Goal: Find specific page/section: Find specific page/section

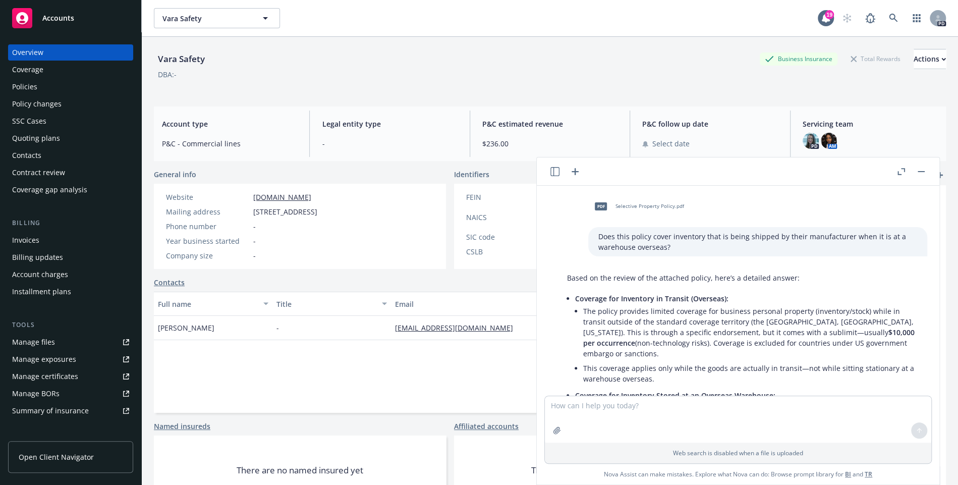
scroll to position [397, 0]
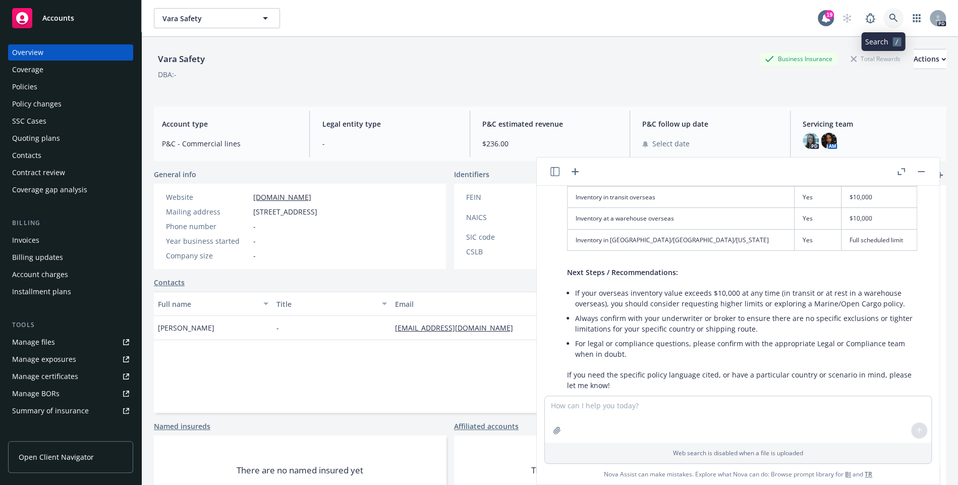
click at [889, 17] on icon at bounding box center [893, 18] width 9 height 9
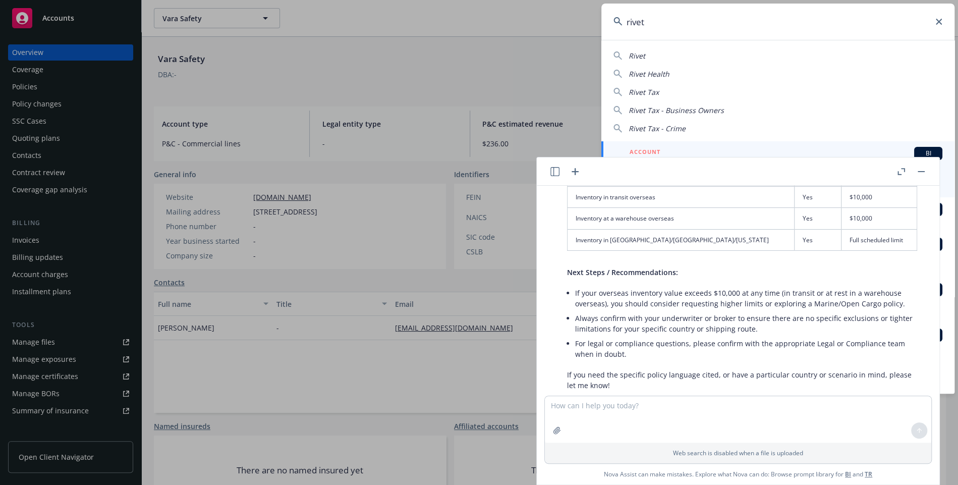
click at [676, 56] on div "Rivet" at bounding box center [778, 55] width 329 height 11
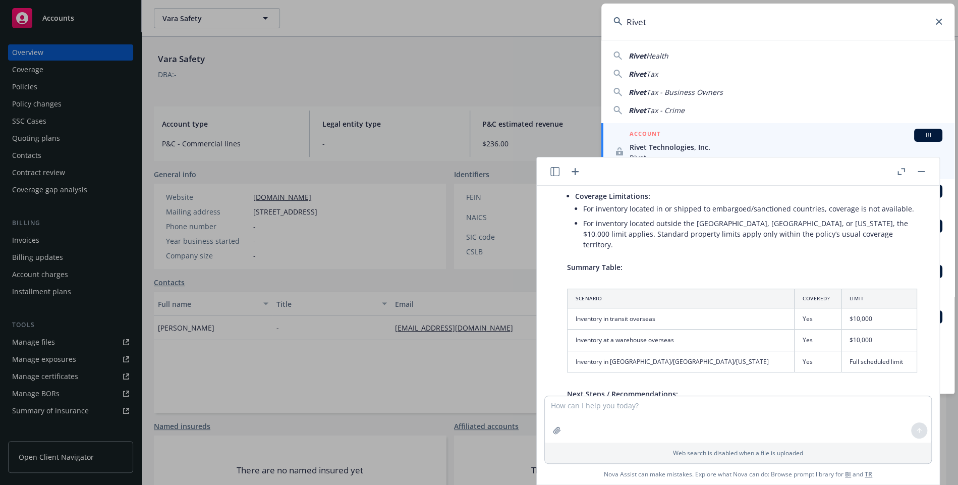
scroll to position [275, 0]
click at [653, 74] on span "Tax" at bounding box center [652, 74] width 12 height 10
type input "Rivet Tax"
click at [666, 140] on div "ACCOUNT BI" at bounding box center [779, 135] width 327 height 13
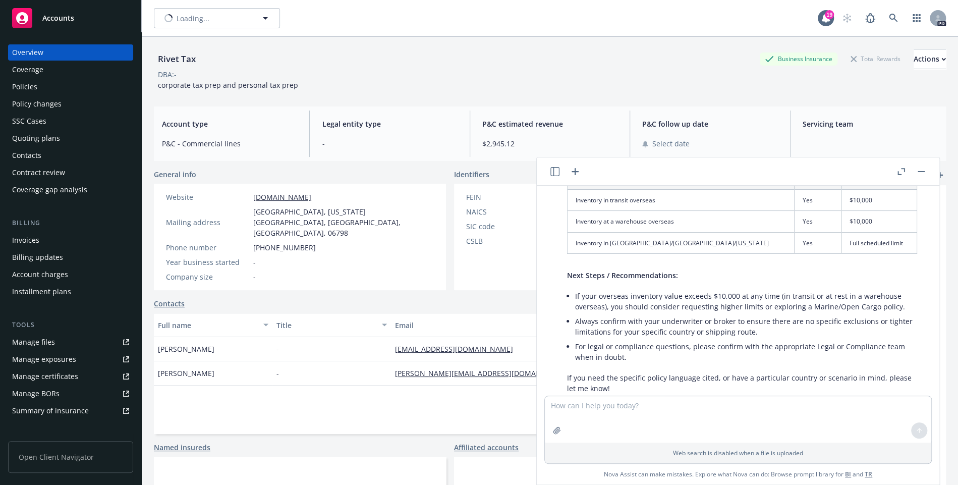
click at [56, 86] on div "Policies" at bounding box center [70, 87] width 117 height 16
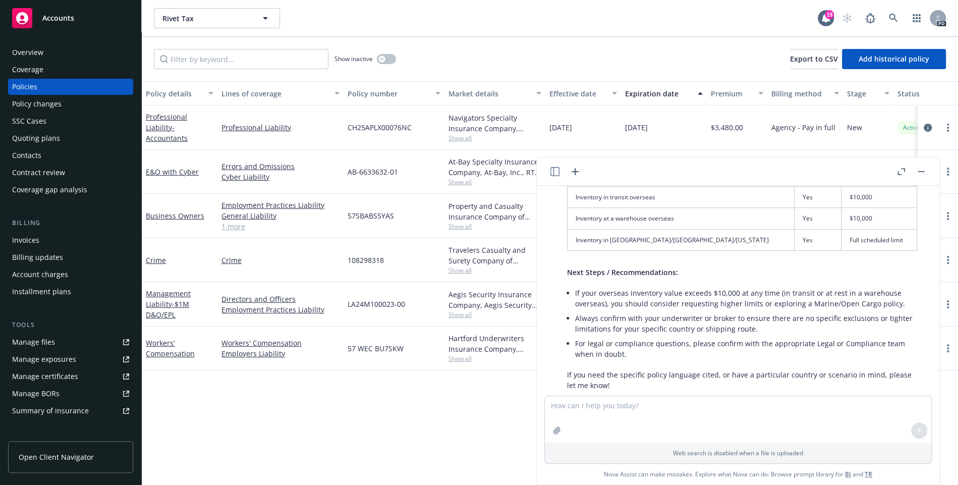
click at [918, 174] on button "button" at bounding box center [921, 171] width 12 height 12
